Goal: Information Seeking & Learning: Find specific fact

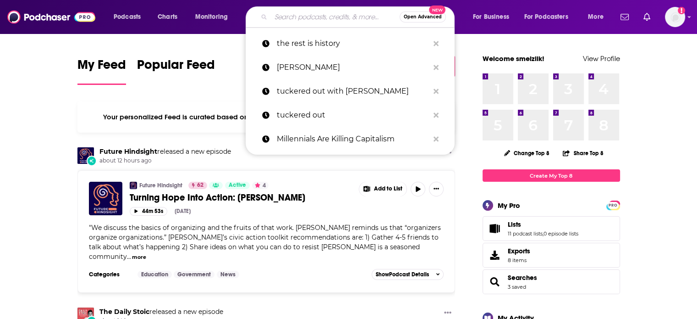
click at [289, 20] on input "Search podcasts, credits, & more..." at bounding box center [335, 17] width 129 height 15
paste input "Conversations with [PERSON_NAME],"
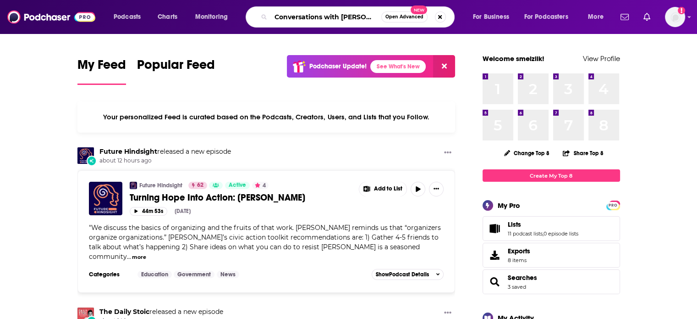
type input "Conversations with [PERSON_NAME],"
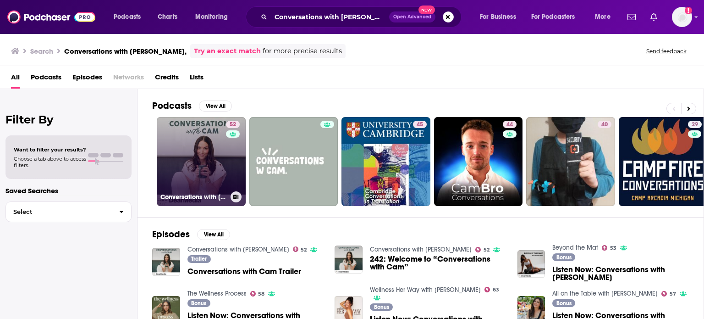
click at [190, 165] on link "52 Conversations with [PERSON_NAME]" at bounding box center [201, 161] width 89 height 89
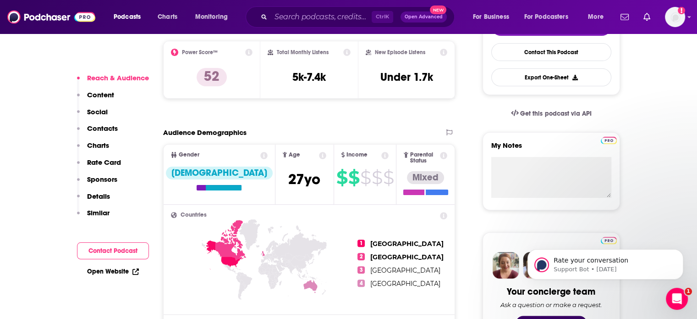
scroll to position [224, 0]
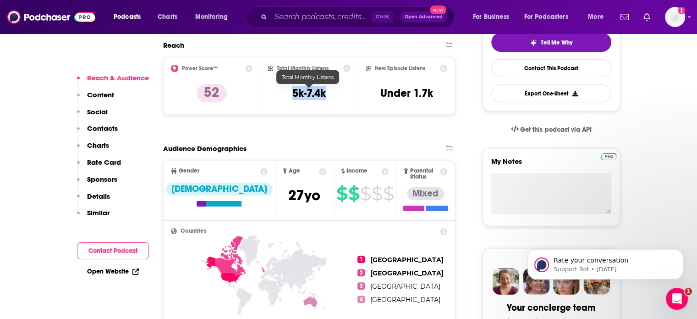
drag, startPoint x: 334, startPoint y: 101, endPoint x: 292, endPoint y: 98, distance: 41.4
click at [292, 98] on div "Total Monthly Listens 5k-7.4k" at bounding box center [309, 86] width 83 height 42
copy h3 "5k-7.4k"
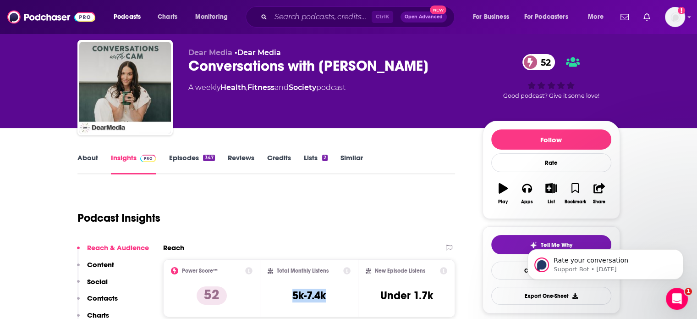
scroll to position [0, 0]
